Goal: Task Accomplishment & Management: Manage account settings

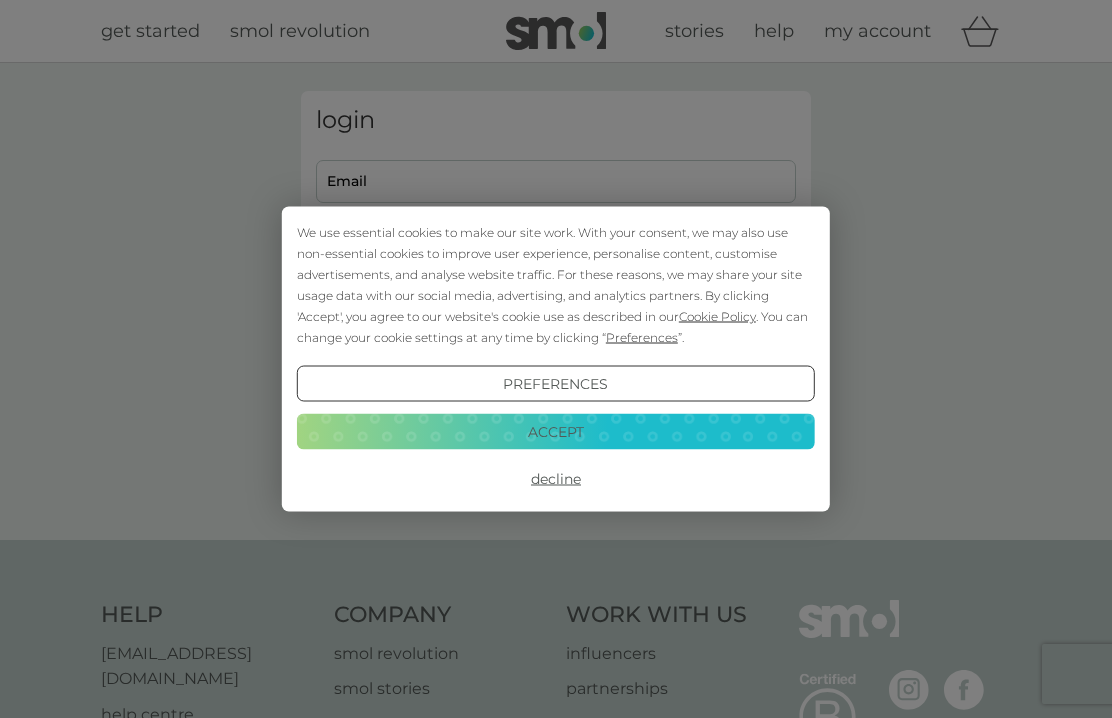
click at [566, 493] on button "Decline" at bounding box center [556, 479] width 518 height 36
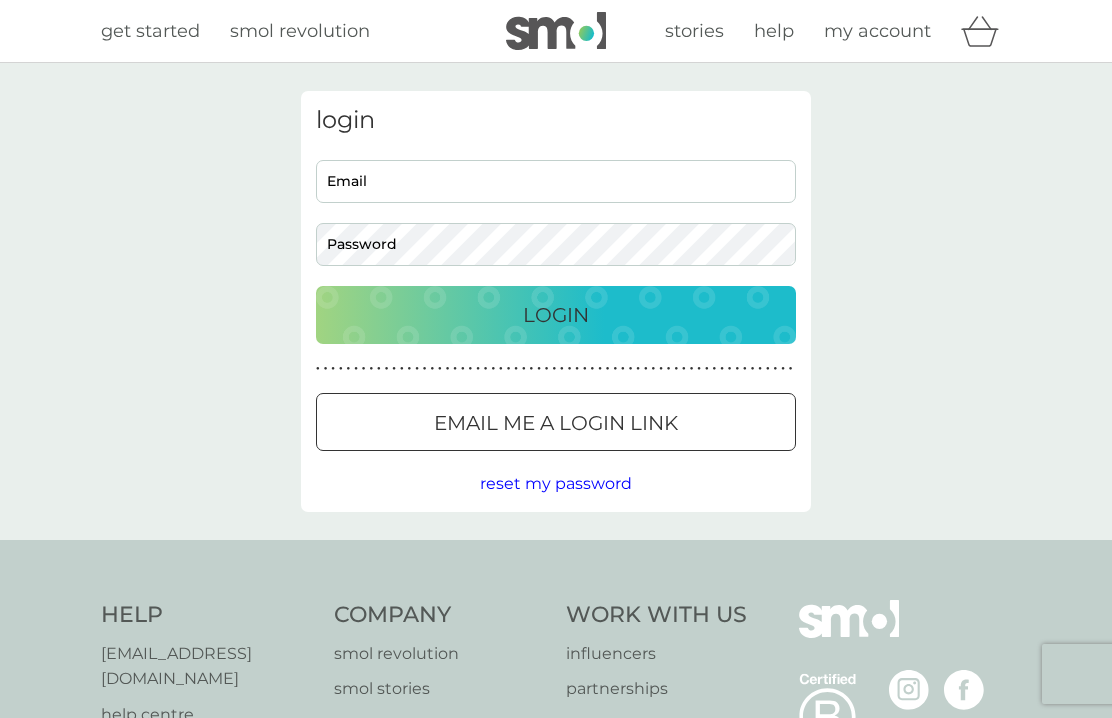
click at [570, 179] on input "Email" at bounding box center [556, 181] width 480 height 43
type input "geri-george@hotmail.com"
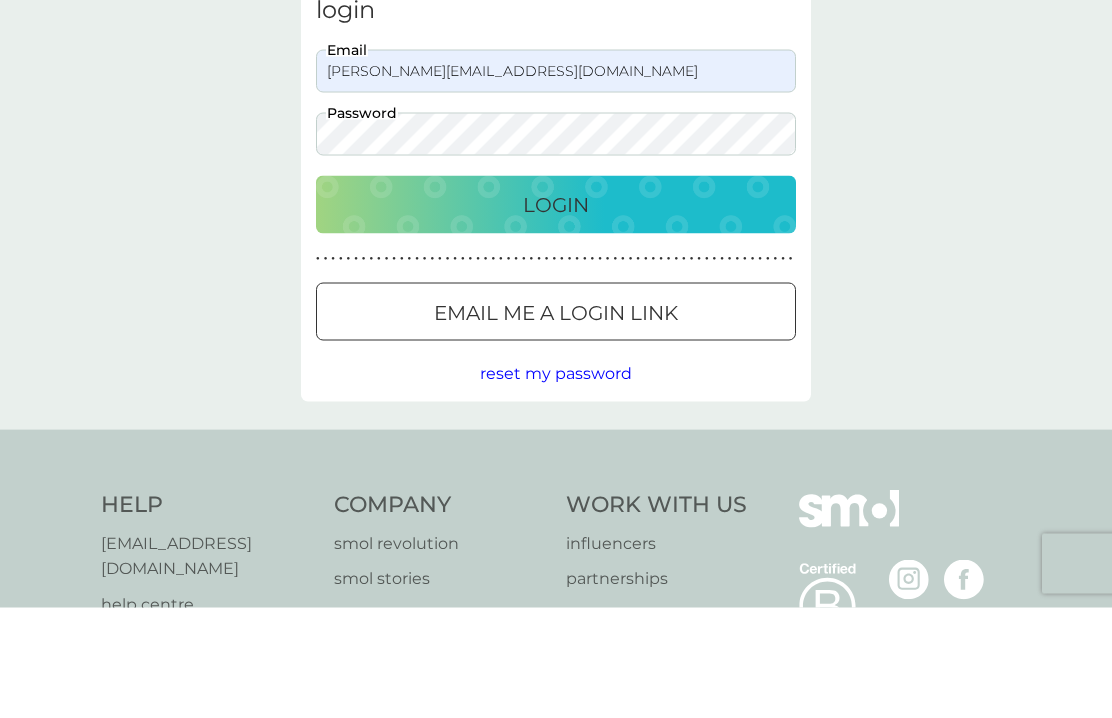
click at [555, 299] on p "Login" at bounding box center [556, 315] width 66 height 32
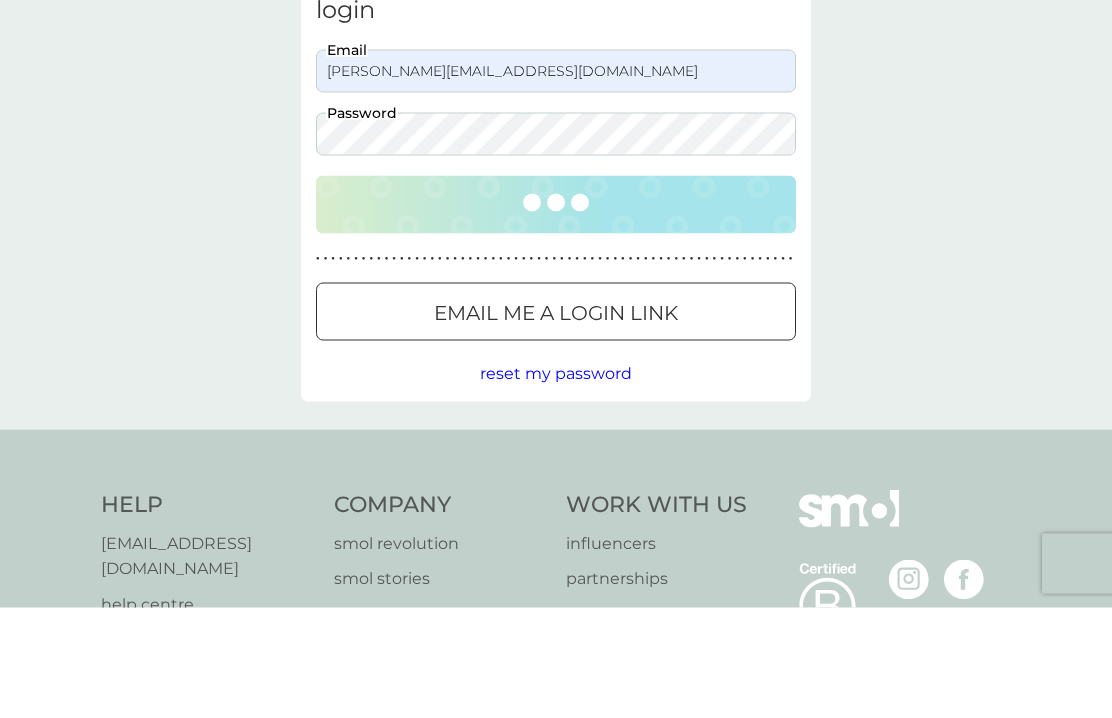
scroll to position [111, 0]
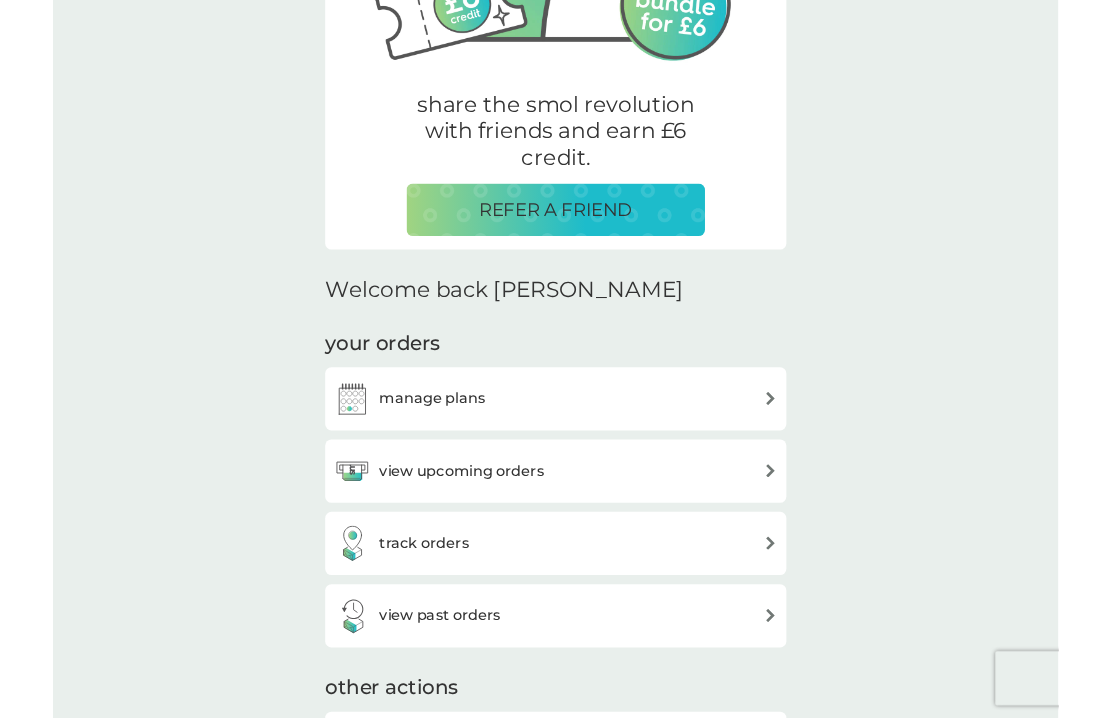
scroll to position [310, 0]
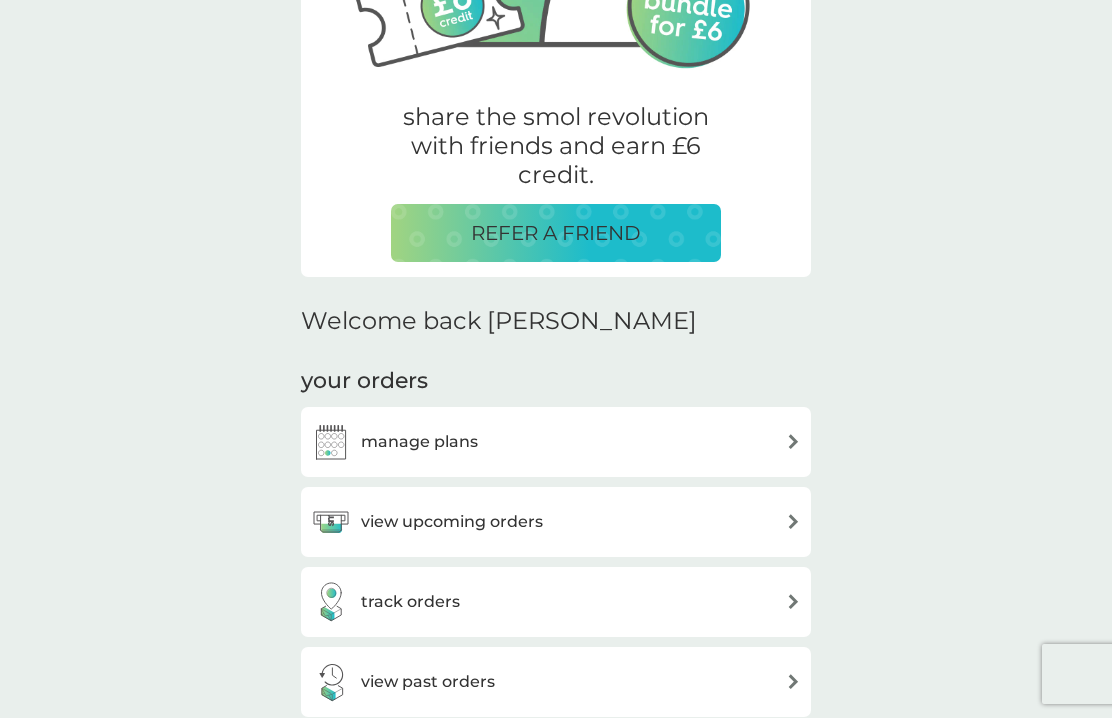
click at [777, 377] on div "your orders manage plans view upcoming orders track orders view past orders" at bounding box center [556, 541] width 510 height 351
click at [763, 450] on div "manage plans" at bounding box center [556, 442] width 490 height 40
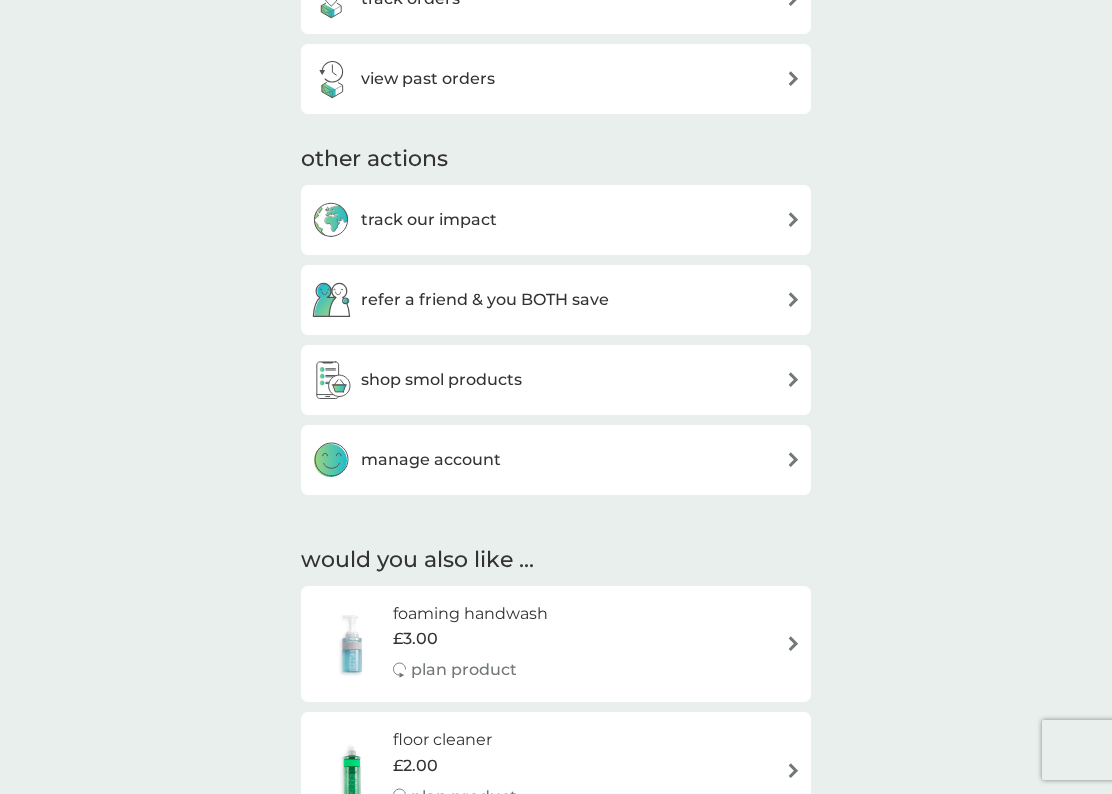
scroll to position [914, 0]
click at [761, 457] on div "manage account" at bounding box center [556, 459] width 490 height 40
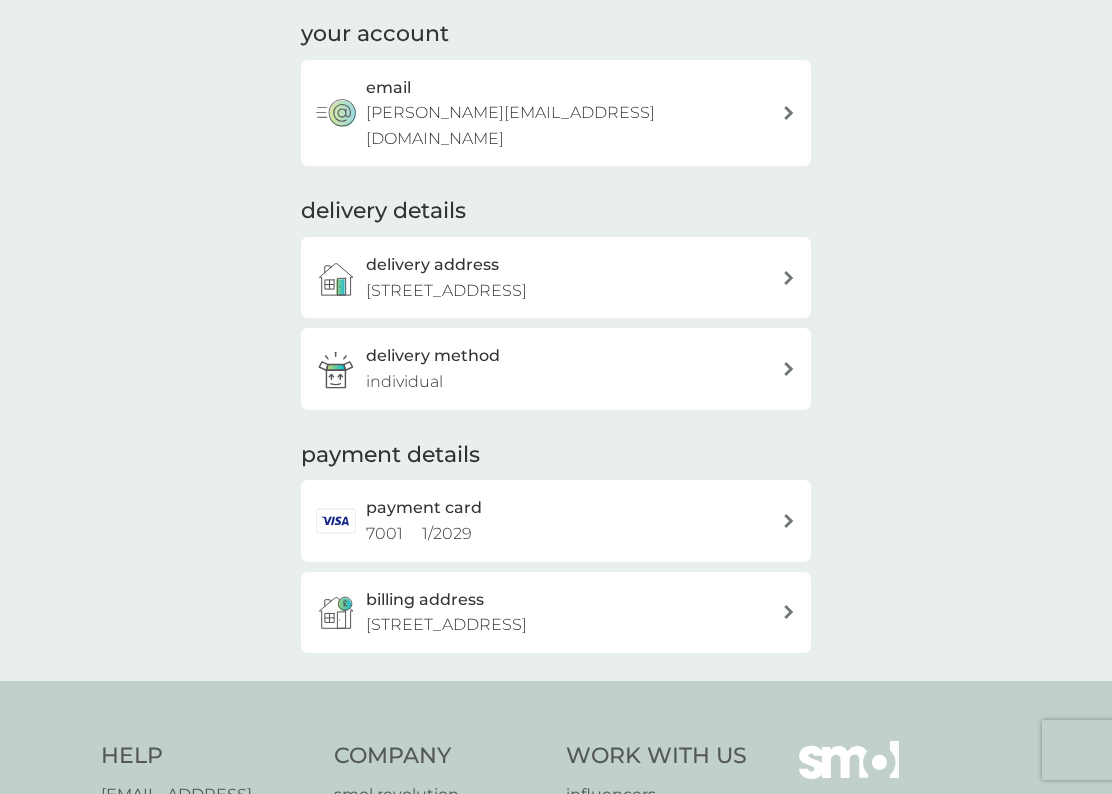
scroll to position [132, 0]
click at [460, 523] on span "1 / 2029" at bounding box center [447, 532] width 50 height 19
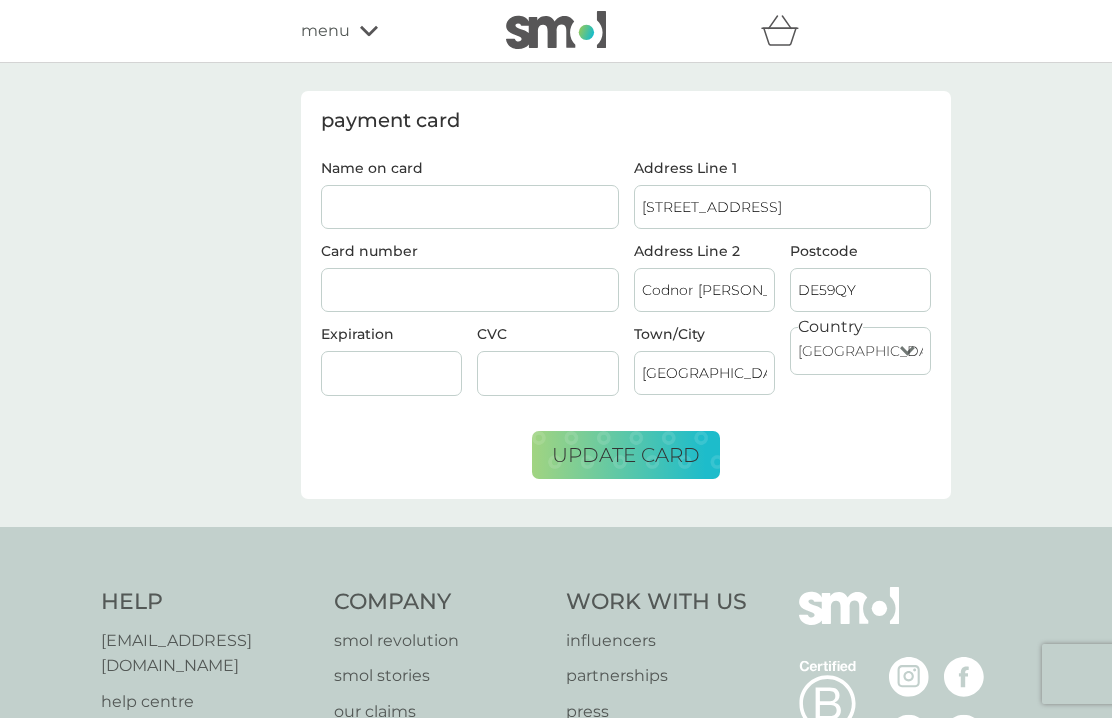
click at [350, 33] on div "menu" at bounding box center [386, 31] width 170 height 26
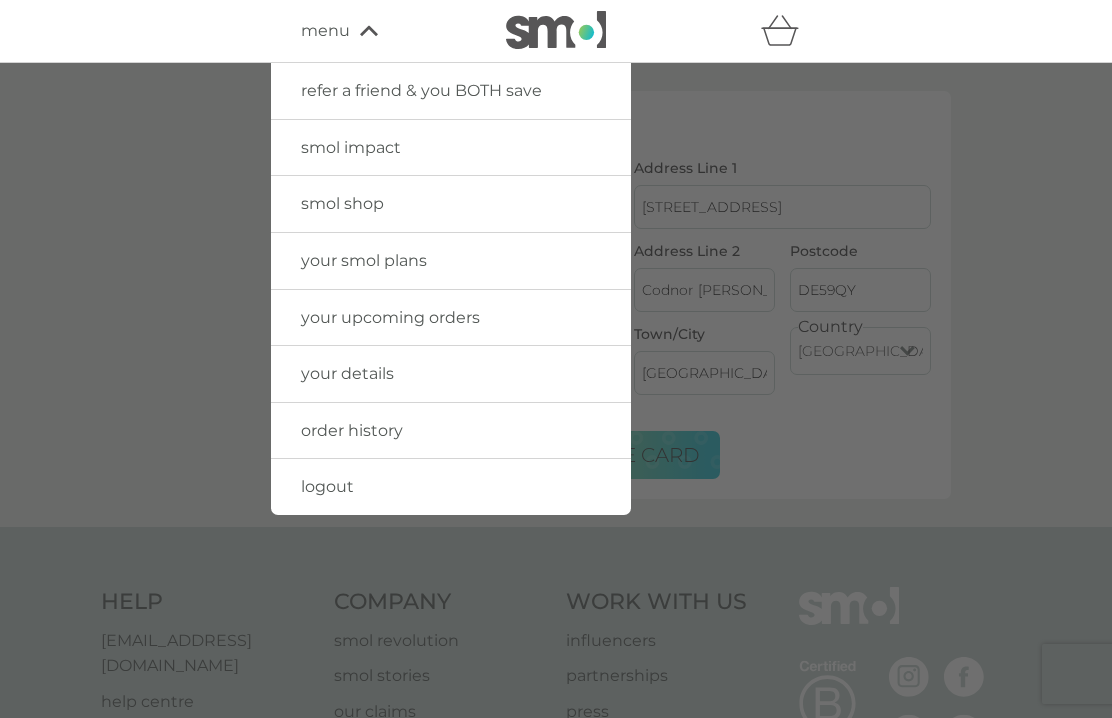
click at [463, 328] on link "your upcoming orders" at bounding box center [451, 318] width 360 height 56
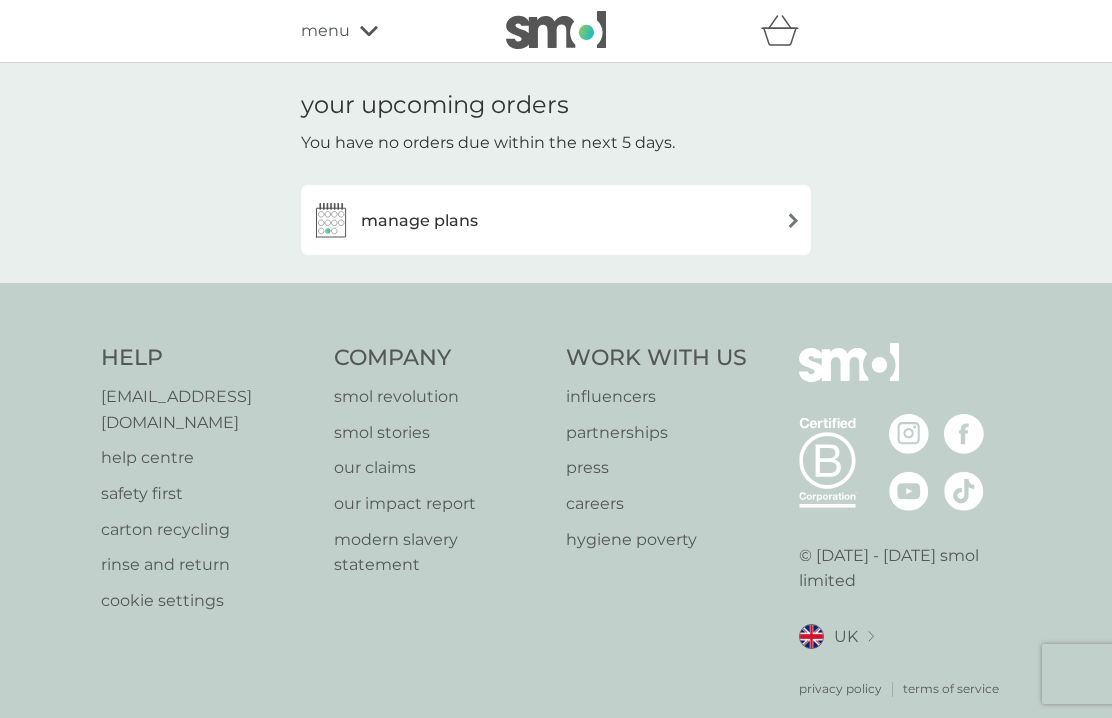
click at [364, 23] on div "menu" at bounding box center [386, 31] width 170 height 26
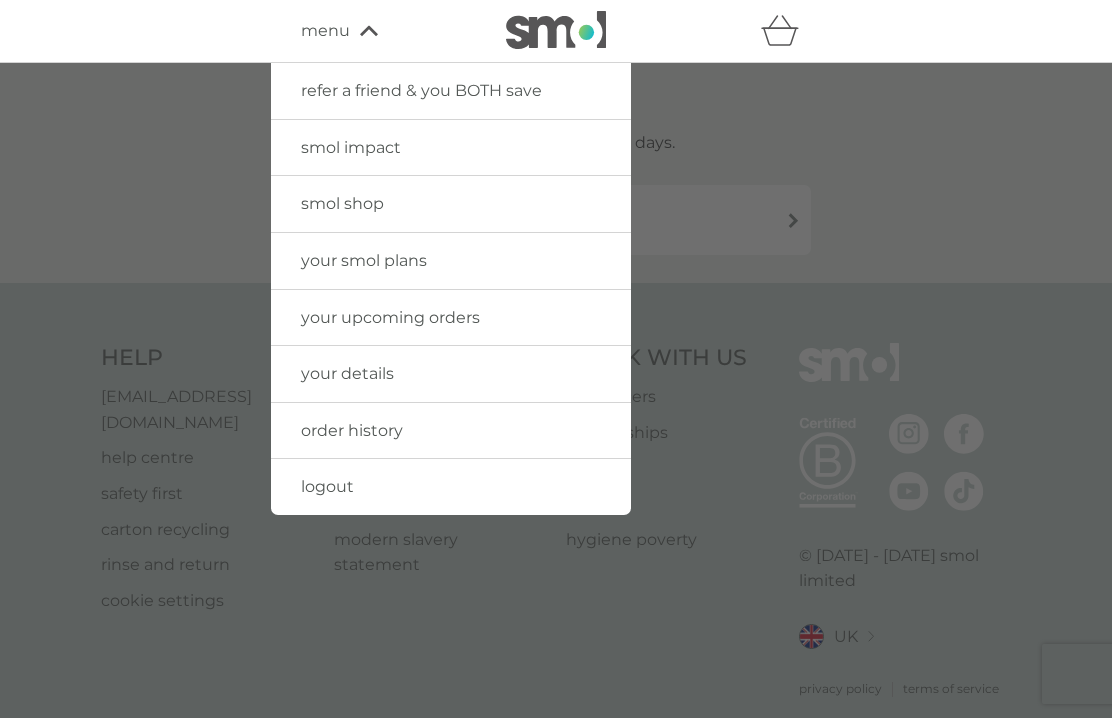
click at [478, 483] on link "logout" at bounding box center [451, 487] width 360 height 56
